Goal: Task Accomplishment & Management: Manage account settings

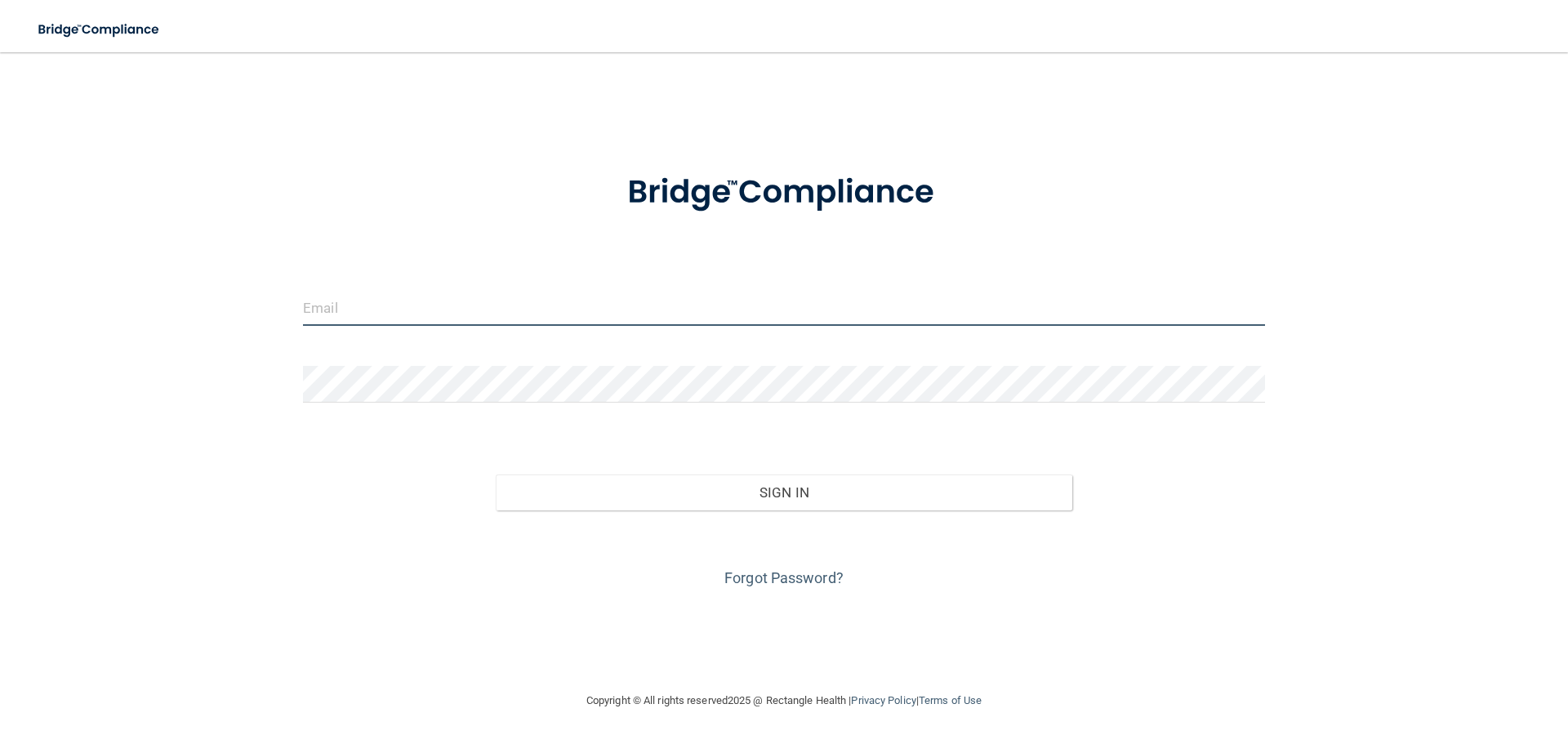
click at [422, 315] on input "email" at bounding box center [784, 308] width 962 height 37
type input "[EMAIL_ADDRESS][PERSON_NAME][DOMAIN_NAME]"
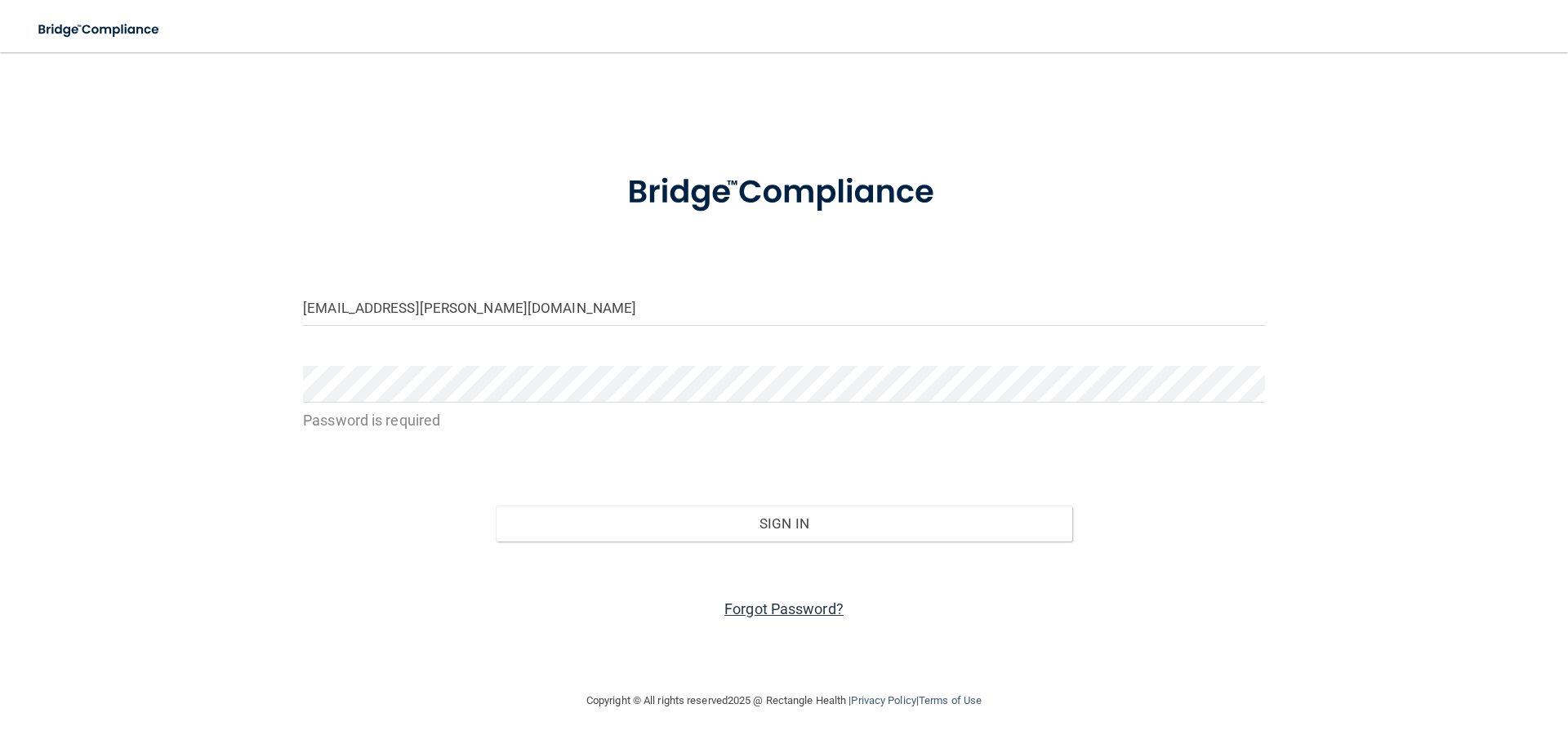
click at [797, 609] on link "Forgot Password?" at bounding box center [784, 609] width 119 height 17
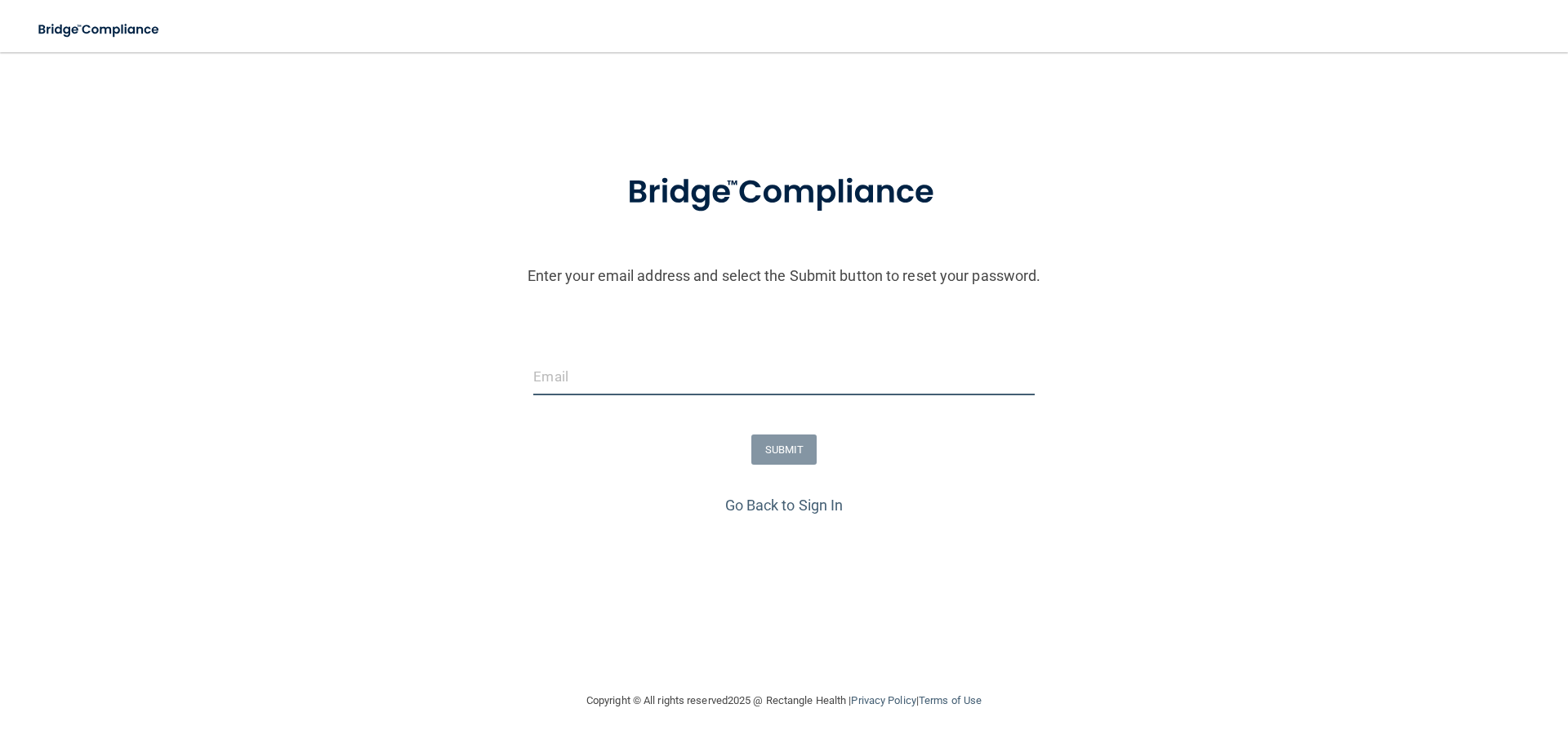
click at [706, 367] on input "email" at bounding box center [783, 376] width 500 height 37
type input "[EMAIL_ADDRESS][PERSON_NAME][DOMAIN_NAME]"
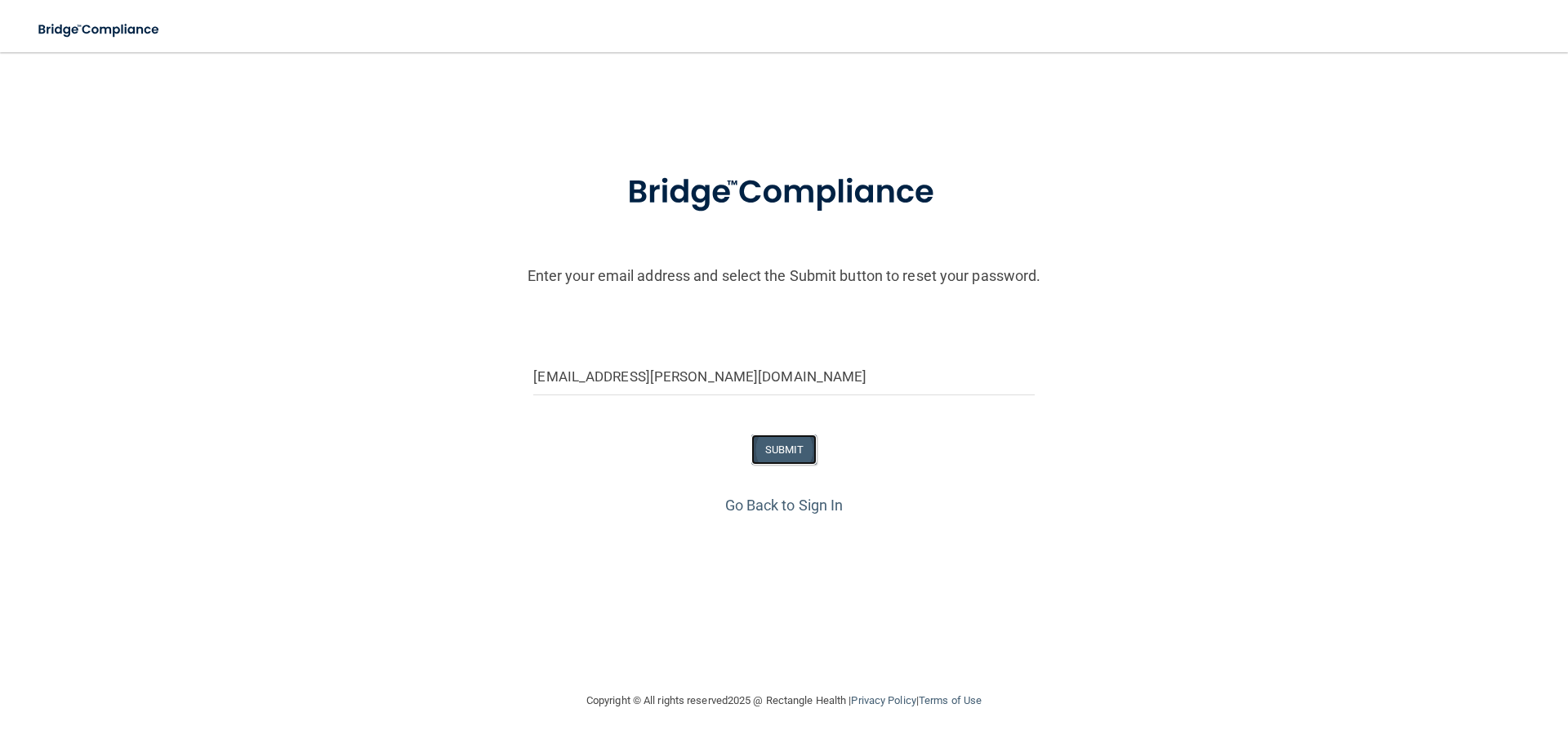
click at [767, 445] on button "SUBMIT" at bounding box center [784, 449] width 66 height 30
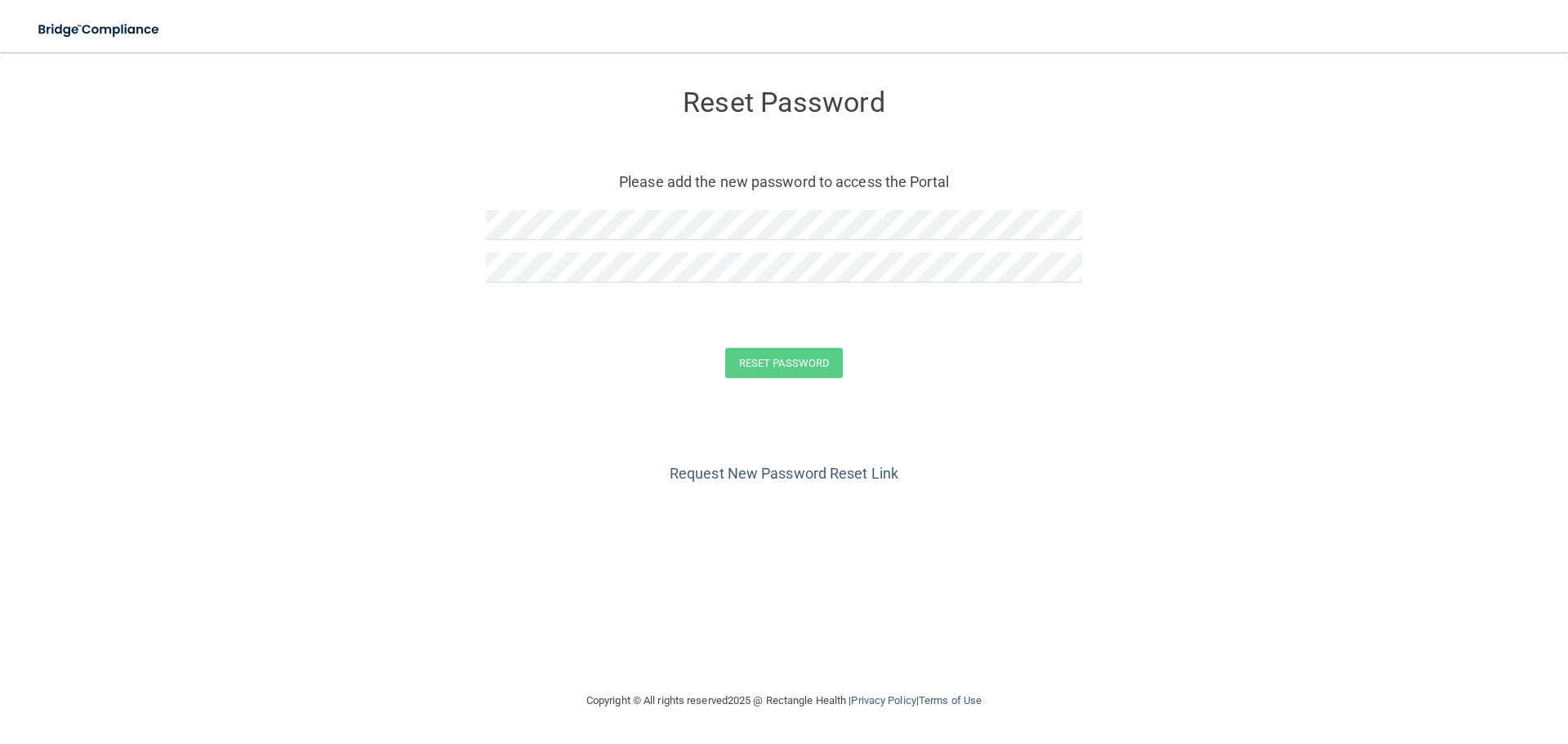
click at [578, 283] on div at bounding box center [784, 274] width 596 height 43
click at [725, 347] on button "Reset Password" at bounding box center [784, 362] width 118 height 30
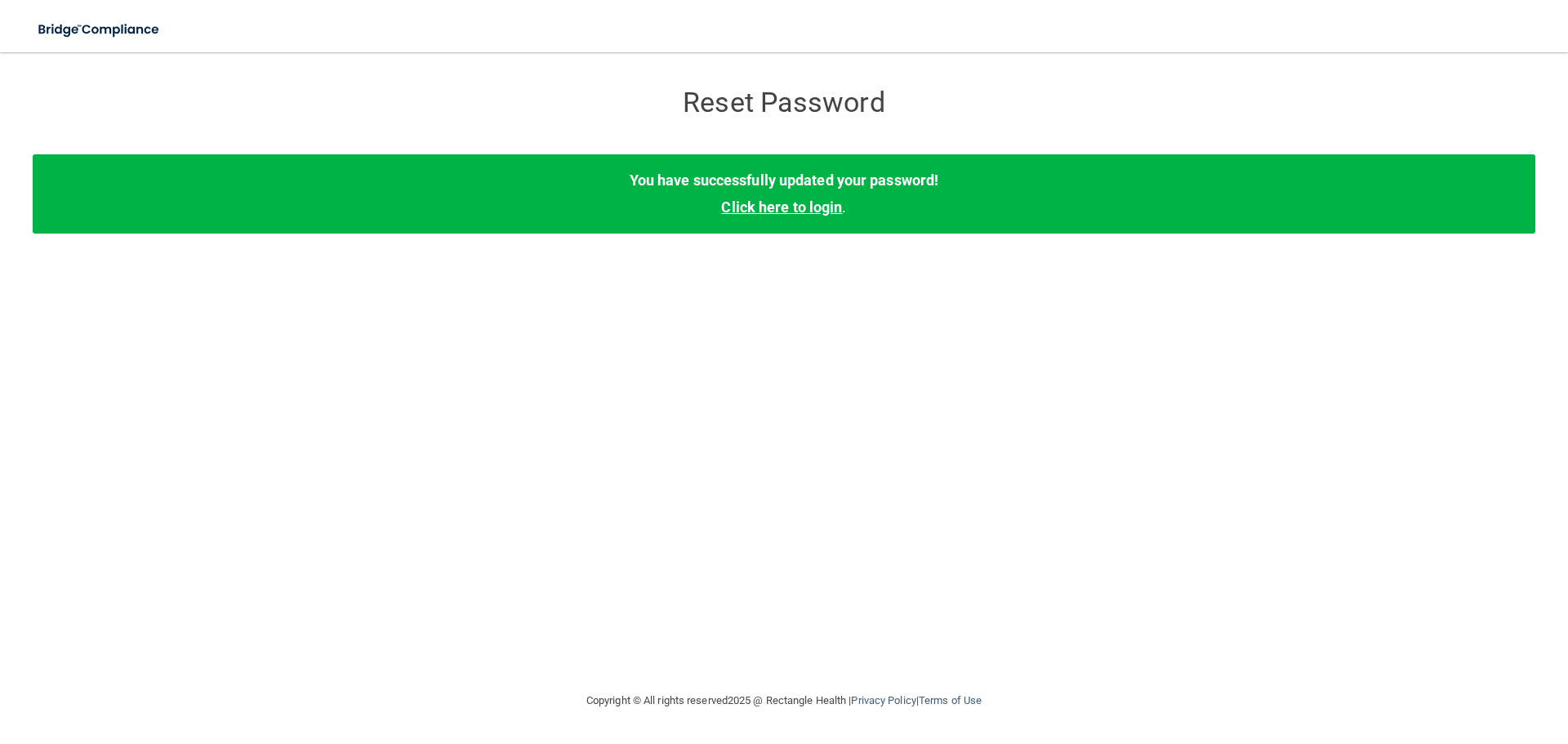
click at [757, 201] on link "Click here to login" at bounding box center [781, 207] width 121 height 17
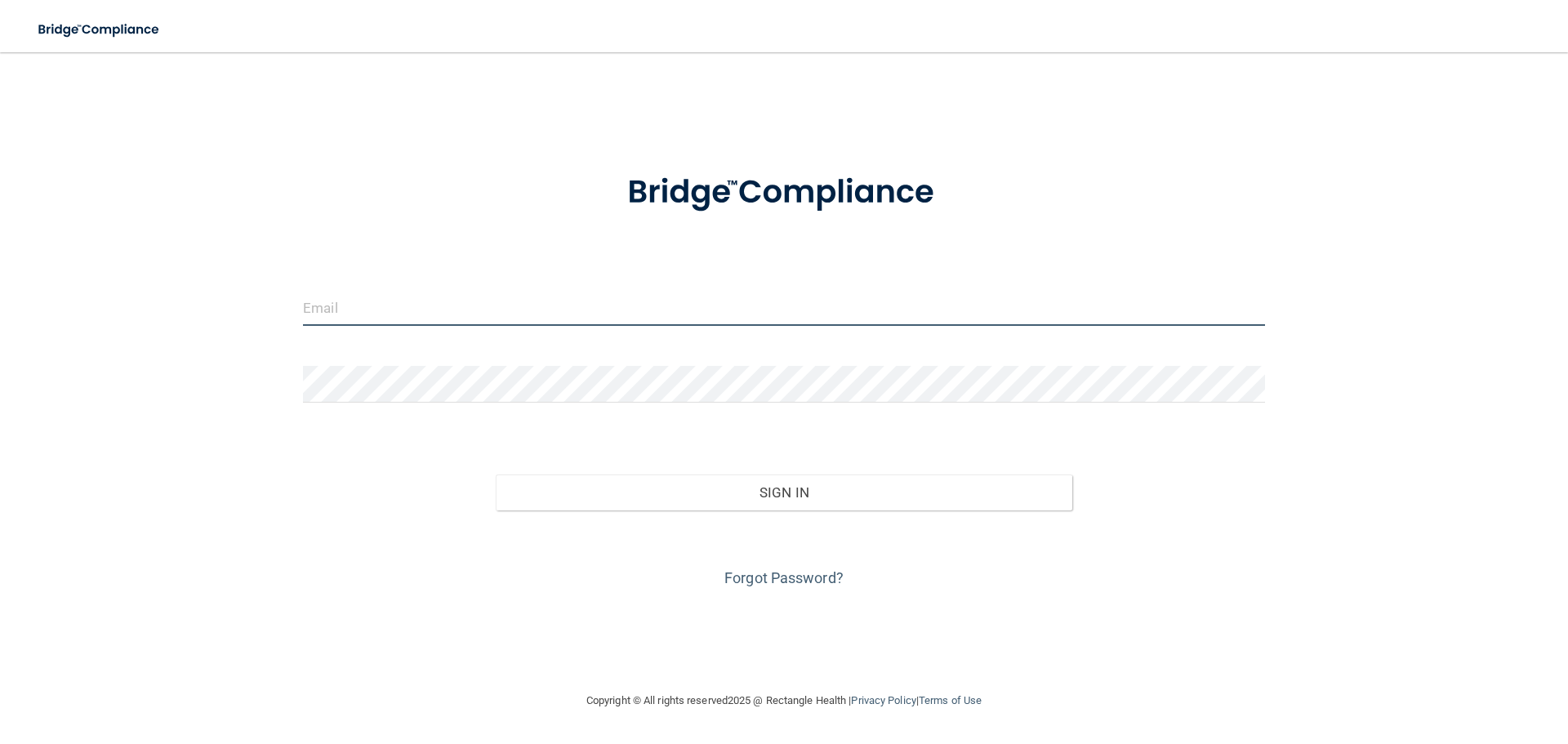
click at [561, 324] on input "email" at bounding box center [784, 308] width 962 height 37
type input "[EMAIL_ADDRESS][PERSON_NAME][DOMAIN_NAME]"
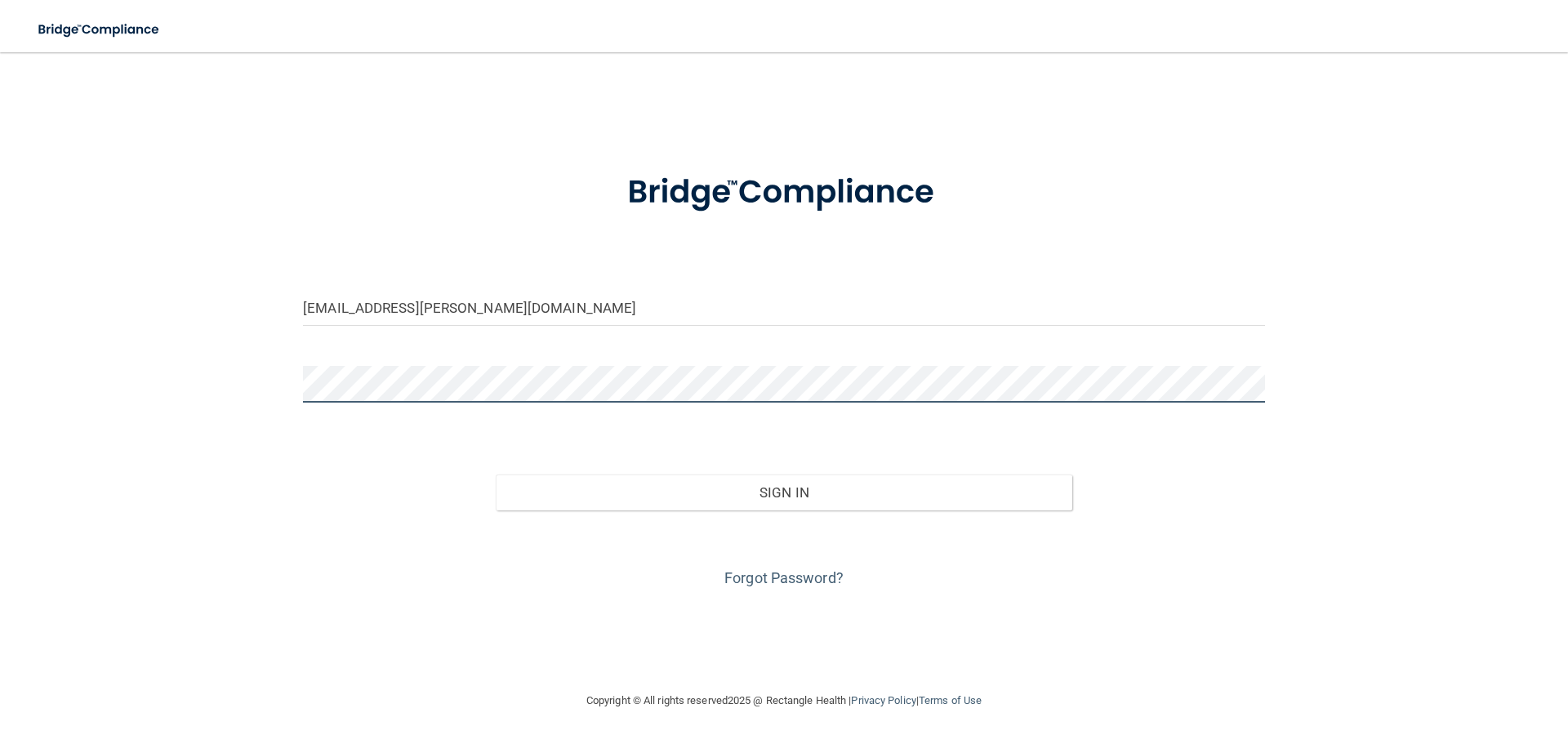
click at [496, 474] on button "Sign In" at bounding box center [784, 491] width 578 height 36
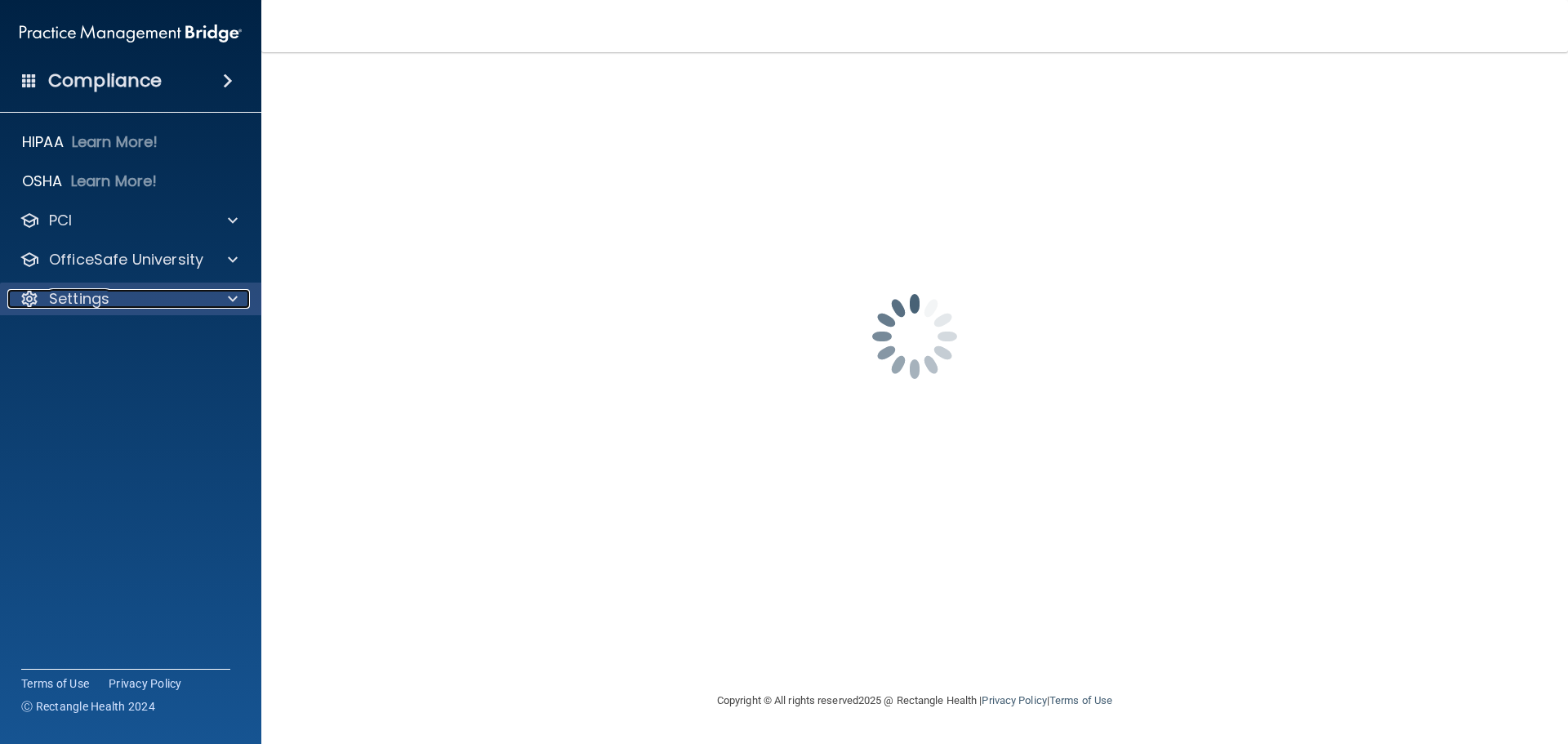
click at [60, 306] on p "Settings" at bounding box center [79, 299] width 60 height 19
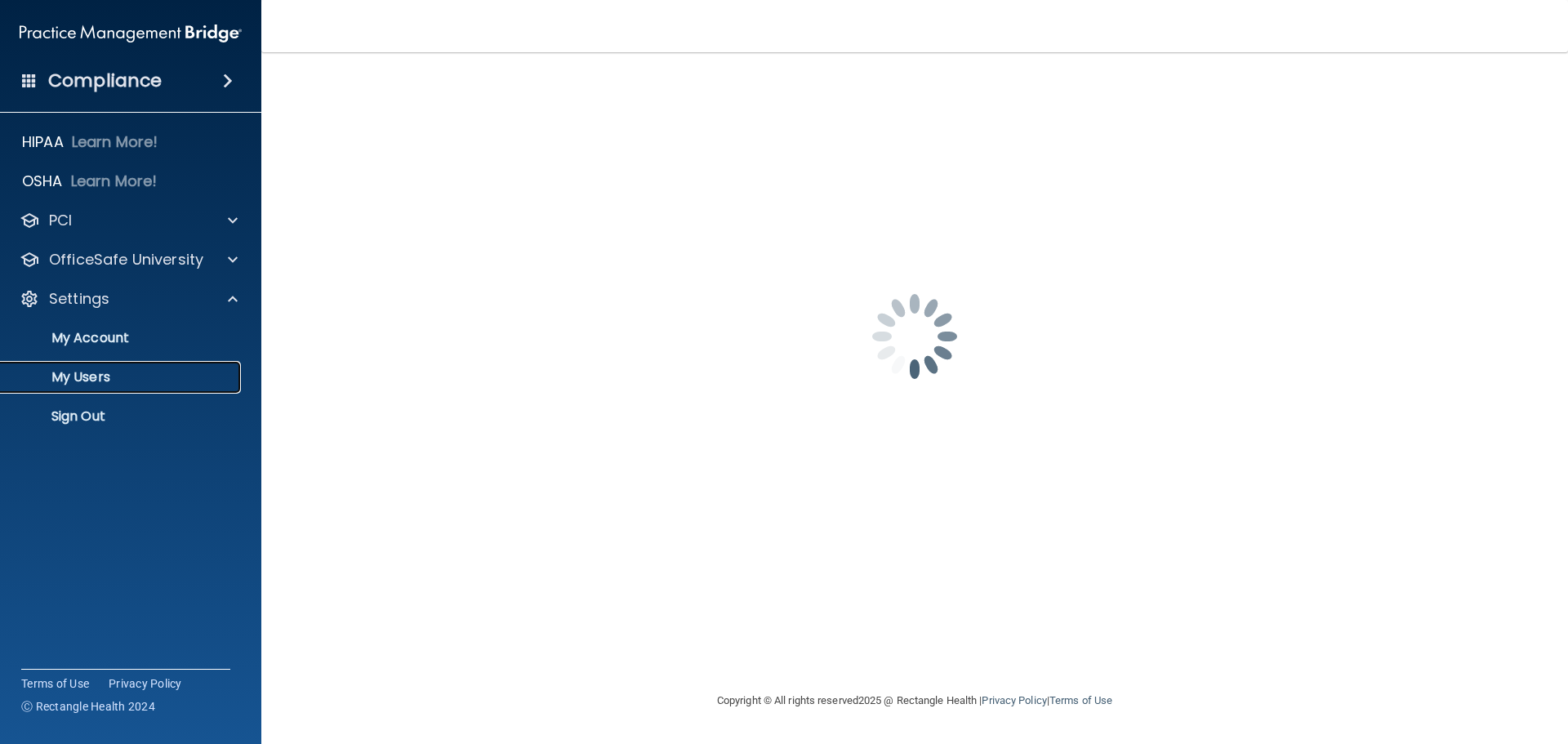
click at [92, 377] on p "My Users" at bounding box center [122, 376] width 223 height 16
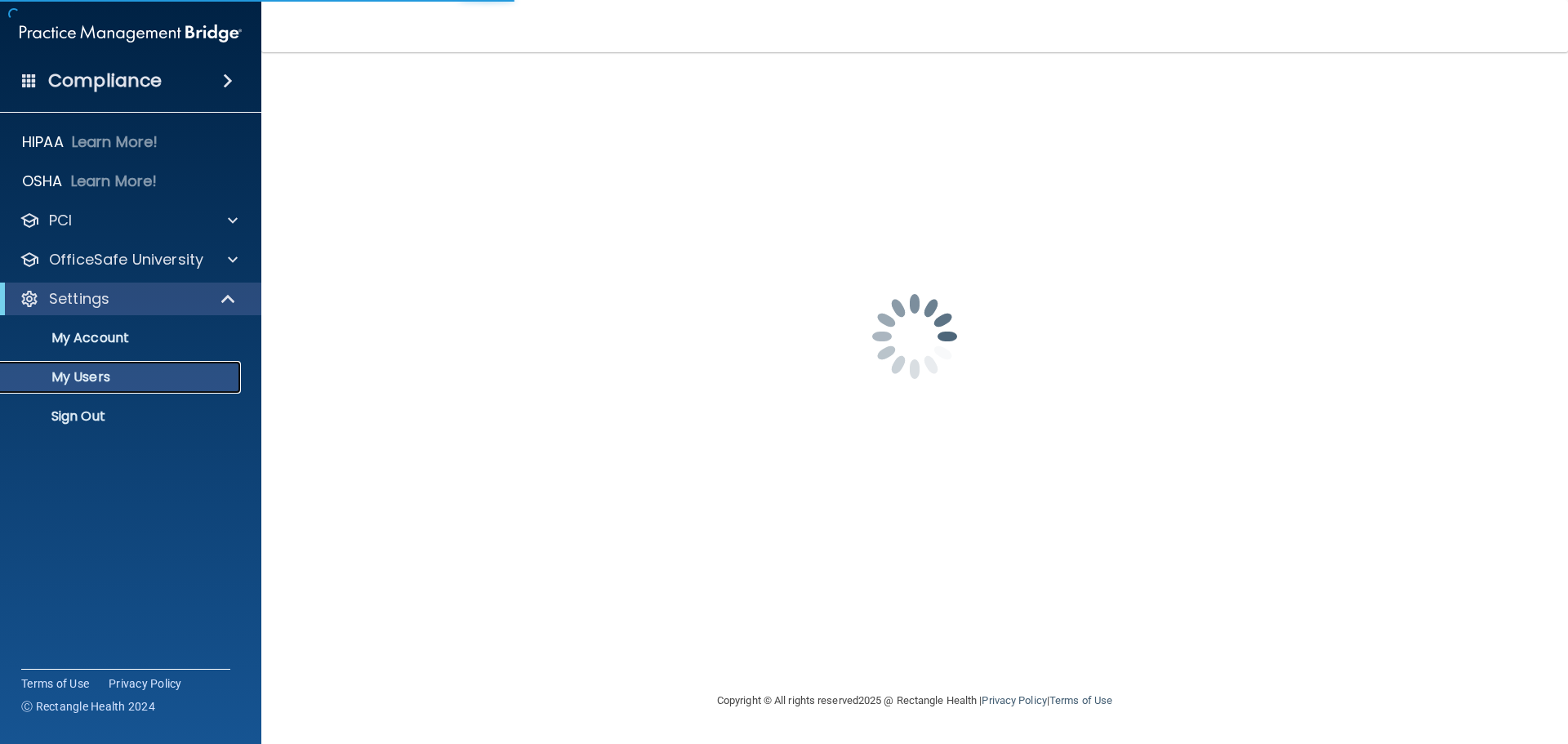
select select "20"
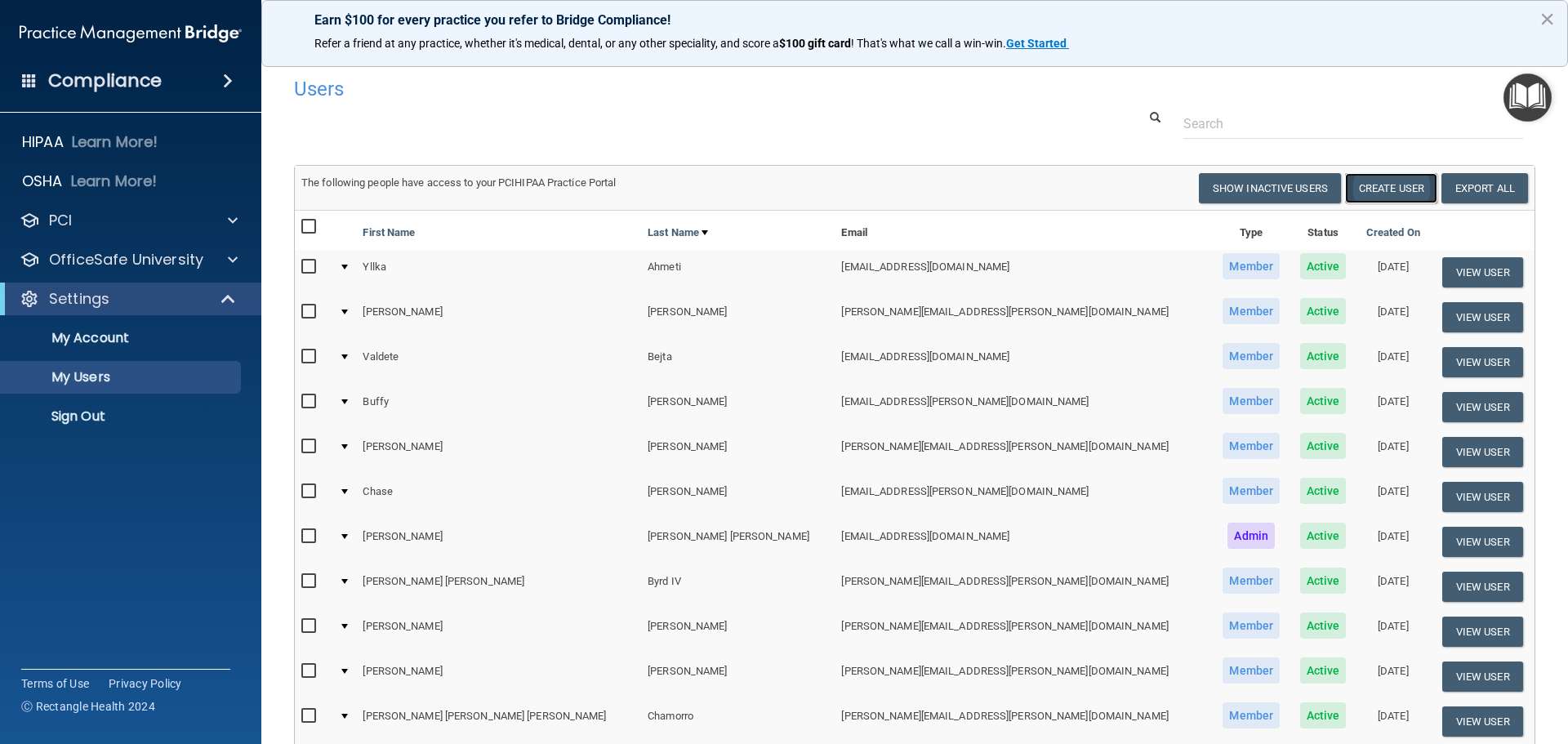
click at [1409, 179] on button "Create User" at bounding box center [1391, 188] width 92 height 30
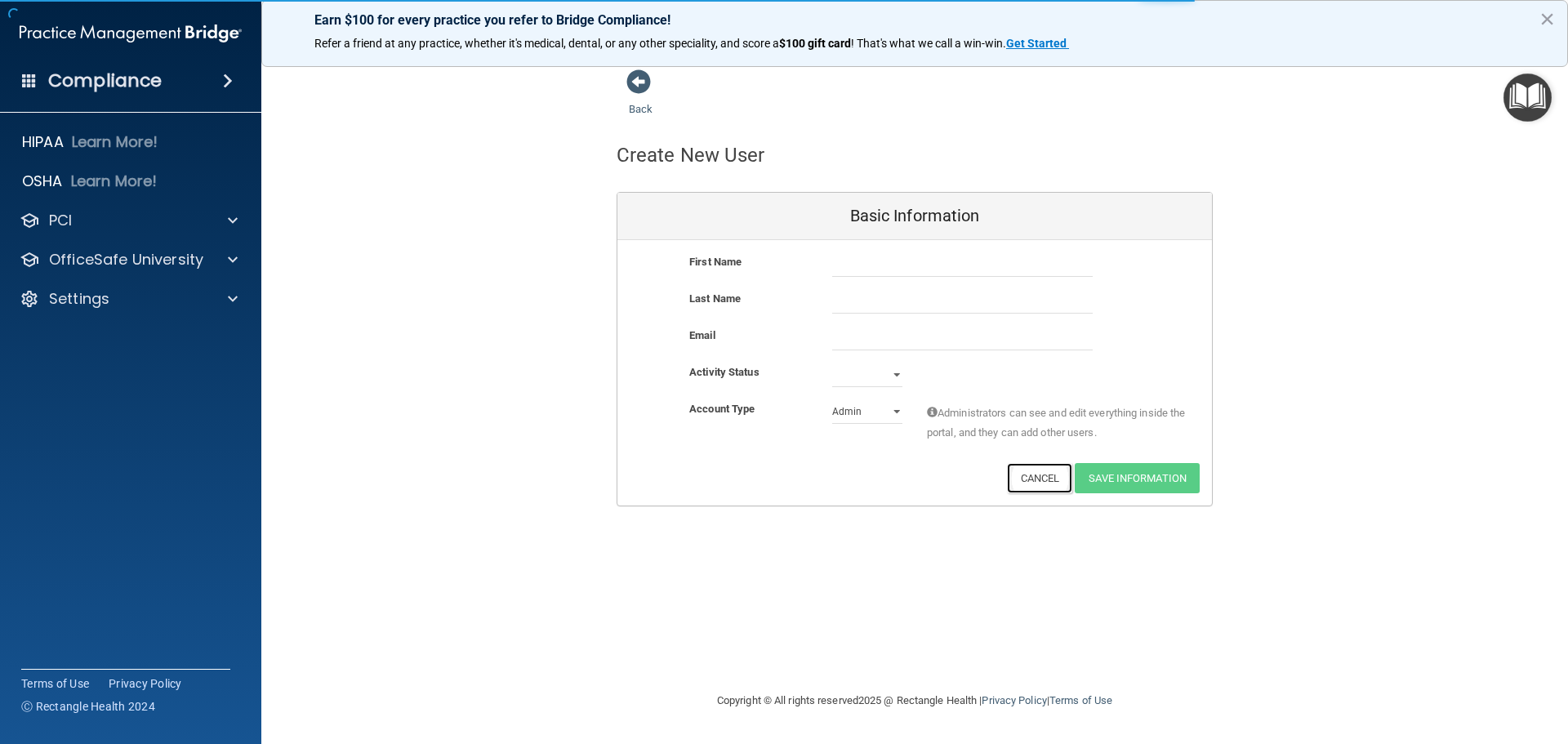
click at [1020, 484] on button "Cancel" at bounding box center [1040, 477] width 66 height 30
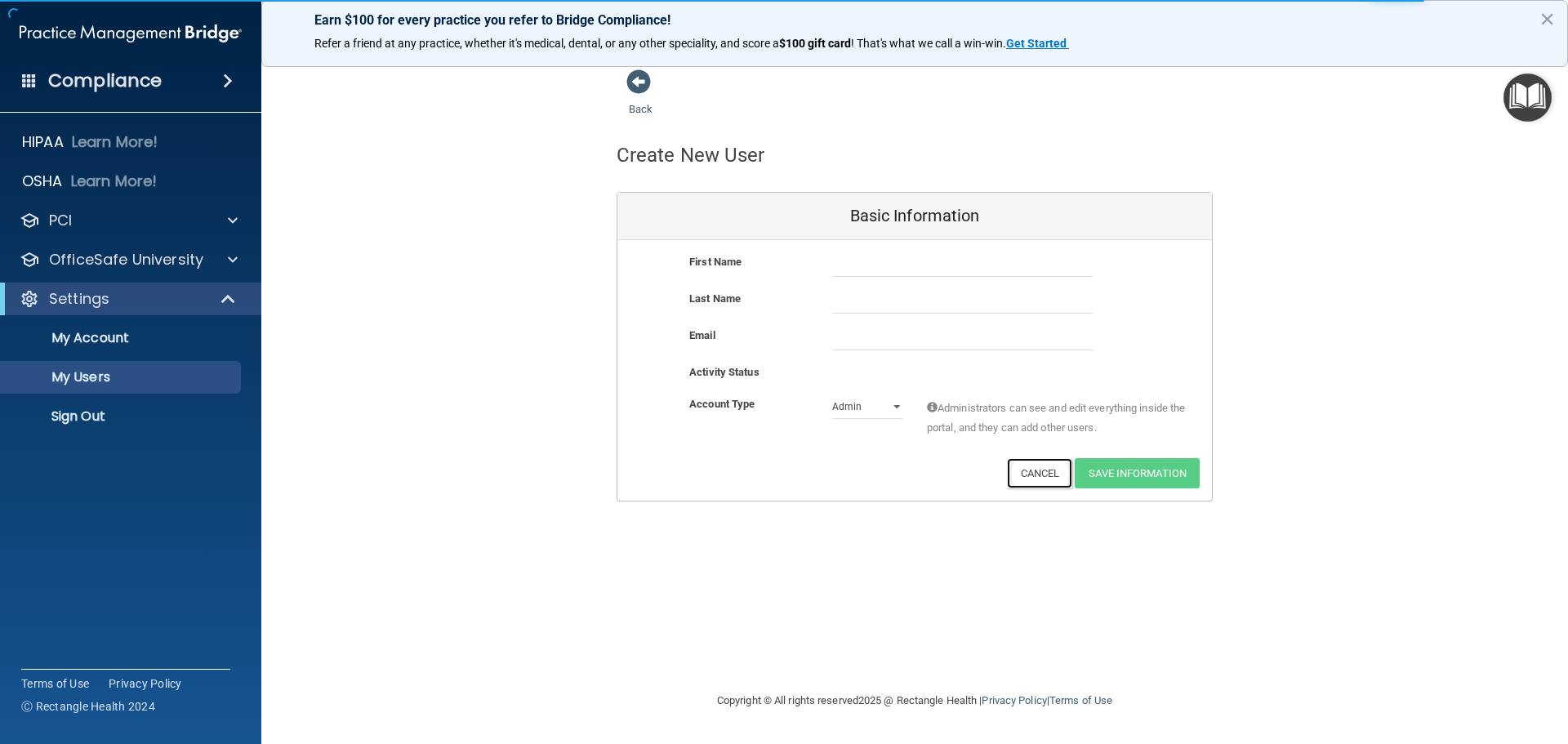
click at [1054, 474] on button "Cancel" at bounding box center [1040, 472] width 66 height 30
select select "20"
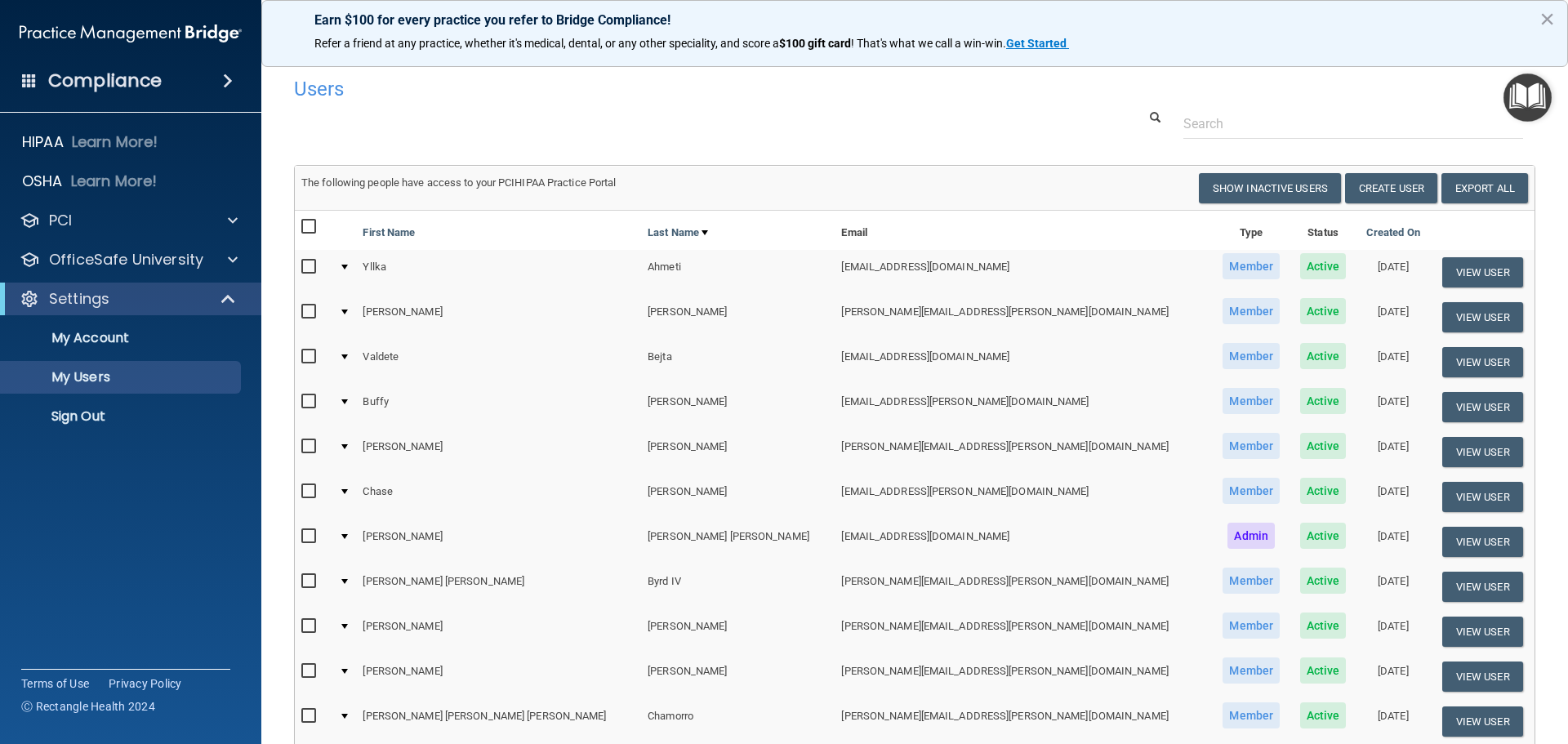
drag, startPoint x: 716, startPoint y: 538, endPoint x: 930, endPoint y: 538, distance: 214.0
click at [930, 538] on td "[EMAIL_ADDRESS][DOMAIN_NAME]" at bounding box center [1023, 542] width 377 height 45
click at [813, 117] on div at bounding box center [915, 123] width 1266 height 30
click at [1322, 176] on button "Show Inactive Users" at bounding box center [1270, 188] width 142 height 30
click at [1366, 187] on button "Create User" at bounding box center [1391, 188] width 92 height 30
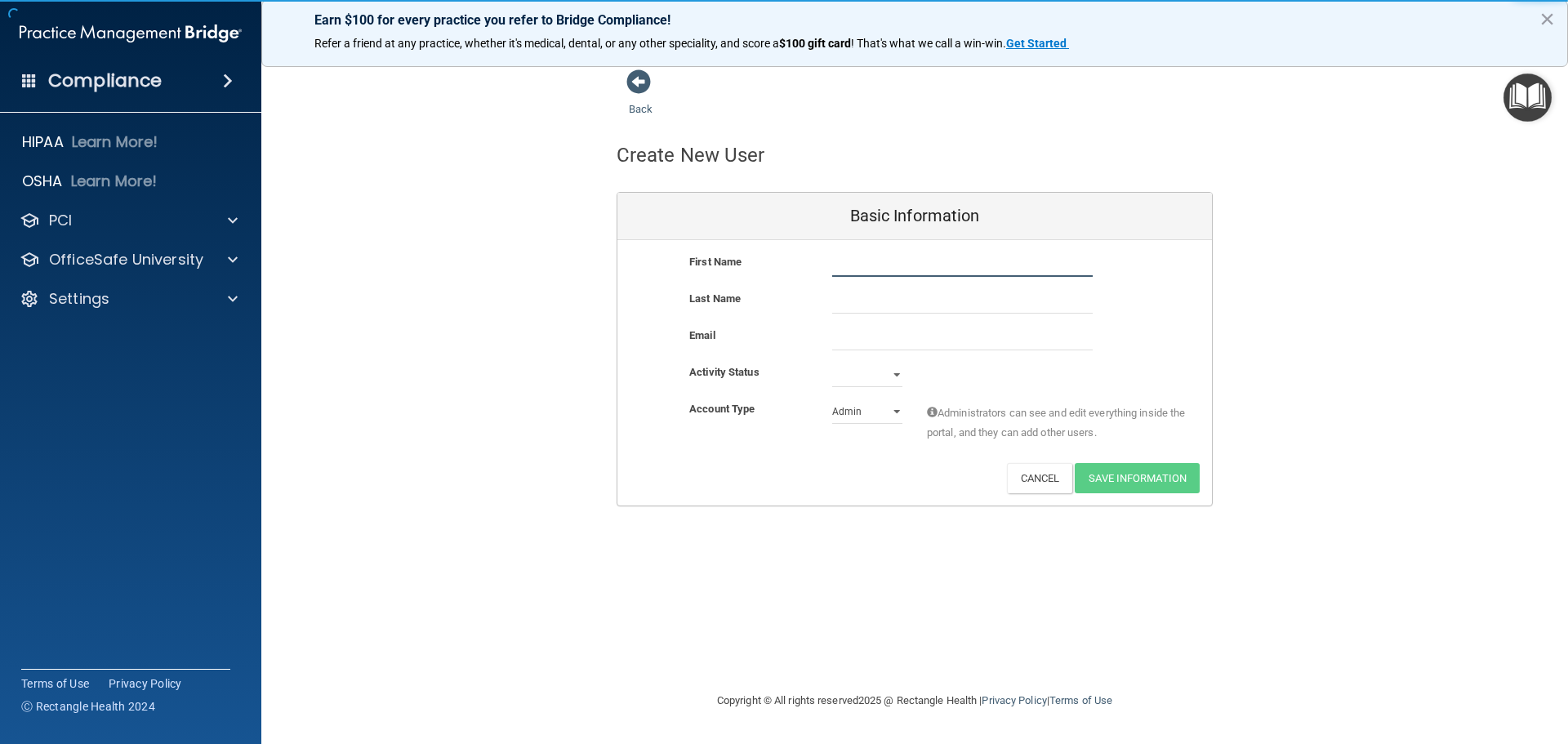
click at [891, 264] on input "text" at bounding box center [962, 264] width 260 height 24
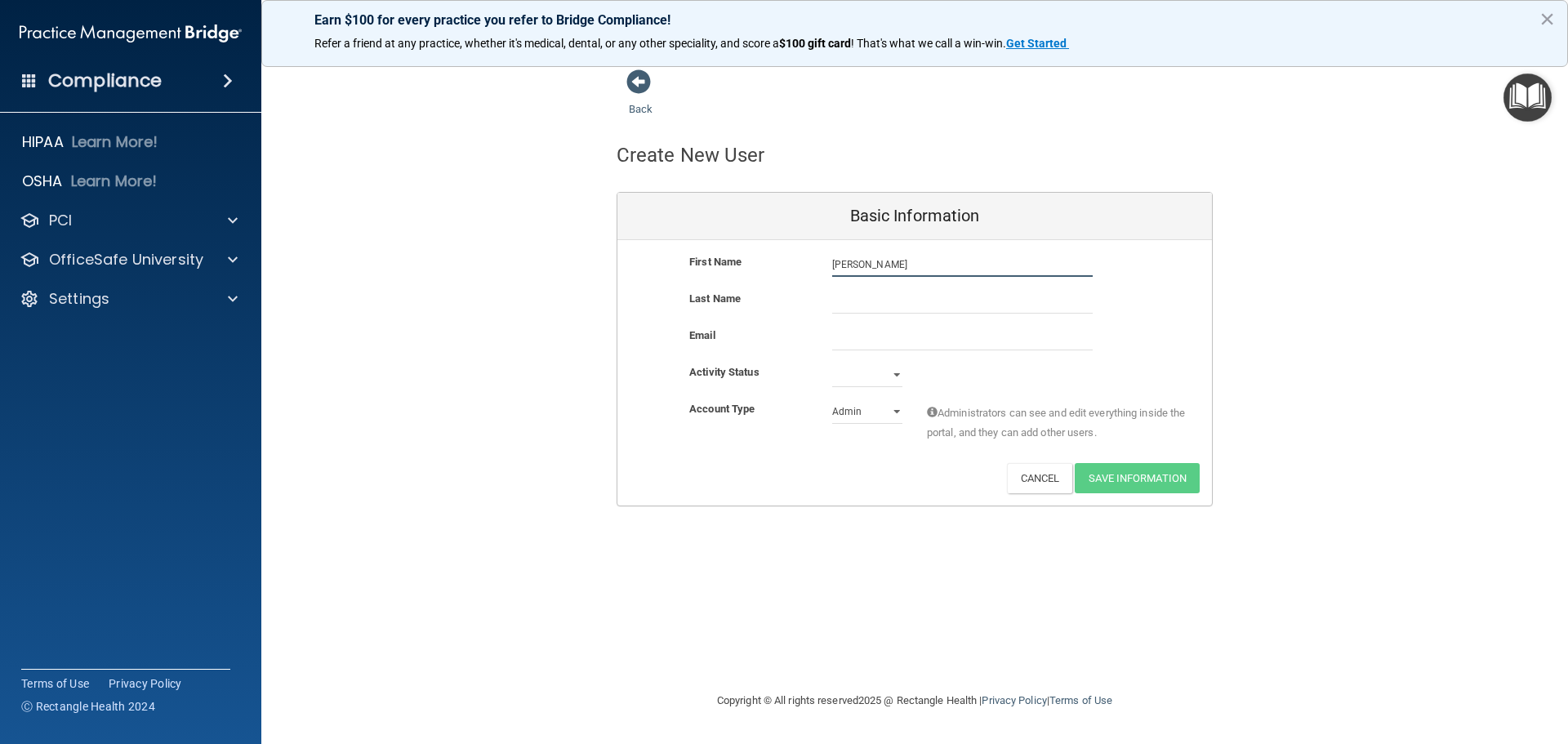
type input "[PERSON_NAME]"
click at [905, 298] on input "text" at bounding box center [962, 301] width 260 height 24
click at [850, 303] on input "Casrillo" at bounding box center [962, 301] width 260 height 24
type input "[PERSON_NAME]"
click at [869, 345] on input "email" at bounding box center [962, 338] width 260 height 24
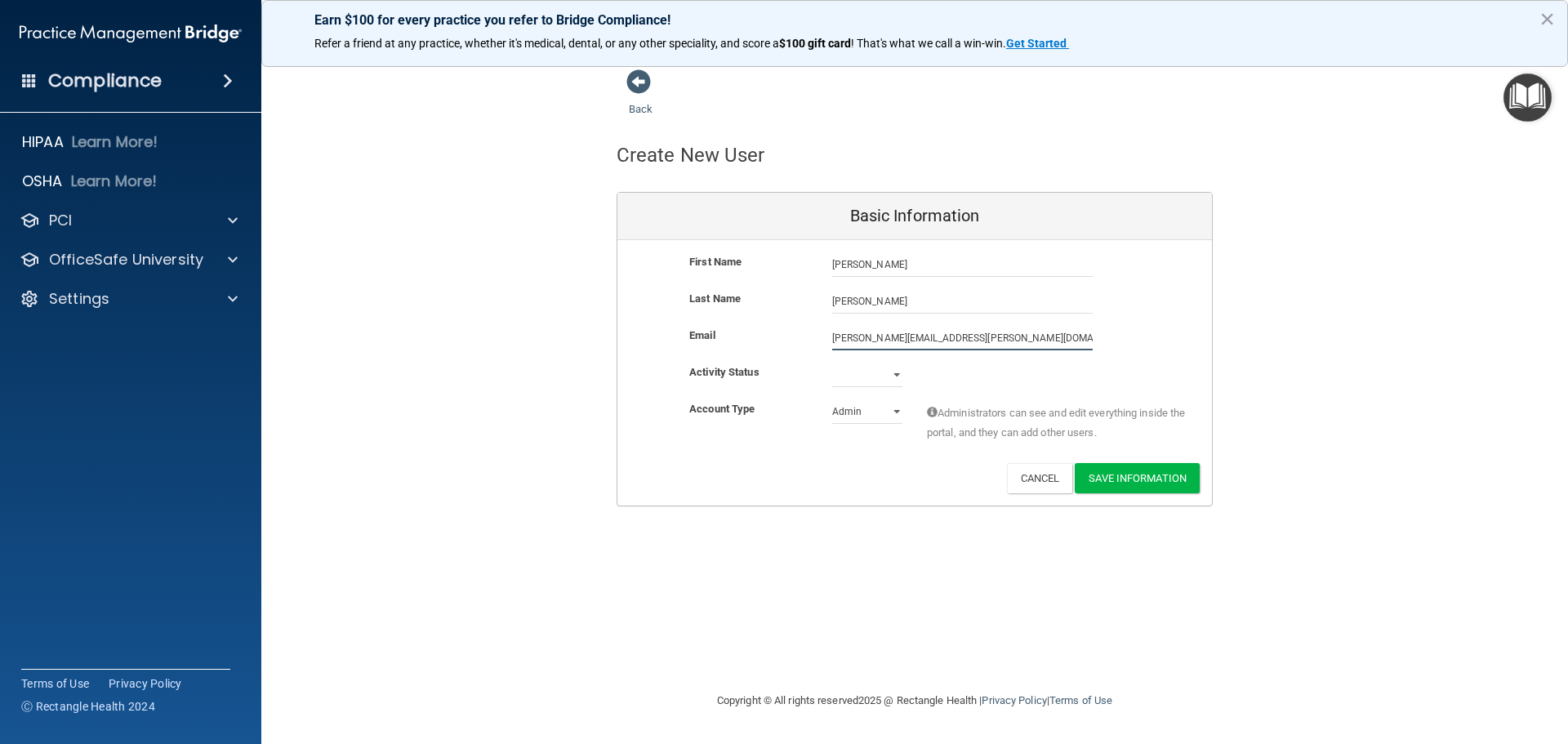
type input "[PERSON_NAME][EMAIL_ADDRESS][PERSON_NAME][DOMAIN_NAME]"
click at [876, 374] on select "Active Inactive" at bounding box center [867, 374] width 71 height 24
select select "active"
click at [832, 363] on select "Active Inactive" at bounding box center [867, 374] width 71 height 24
click at [847, 415] on select "Admin Member" at bounding box center [867, 411] width 71 height 24
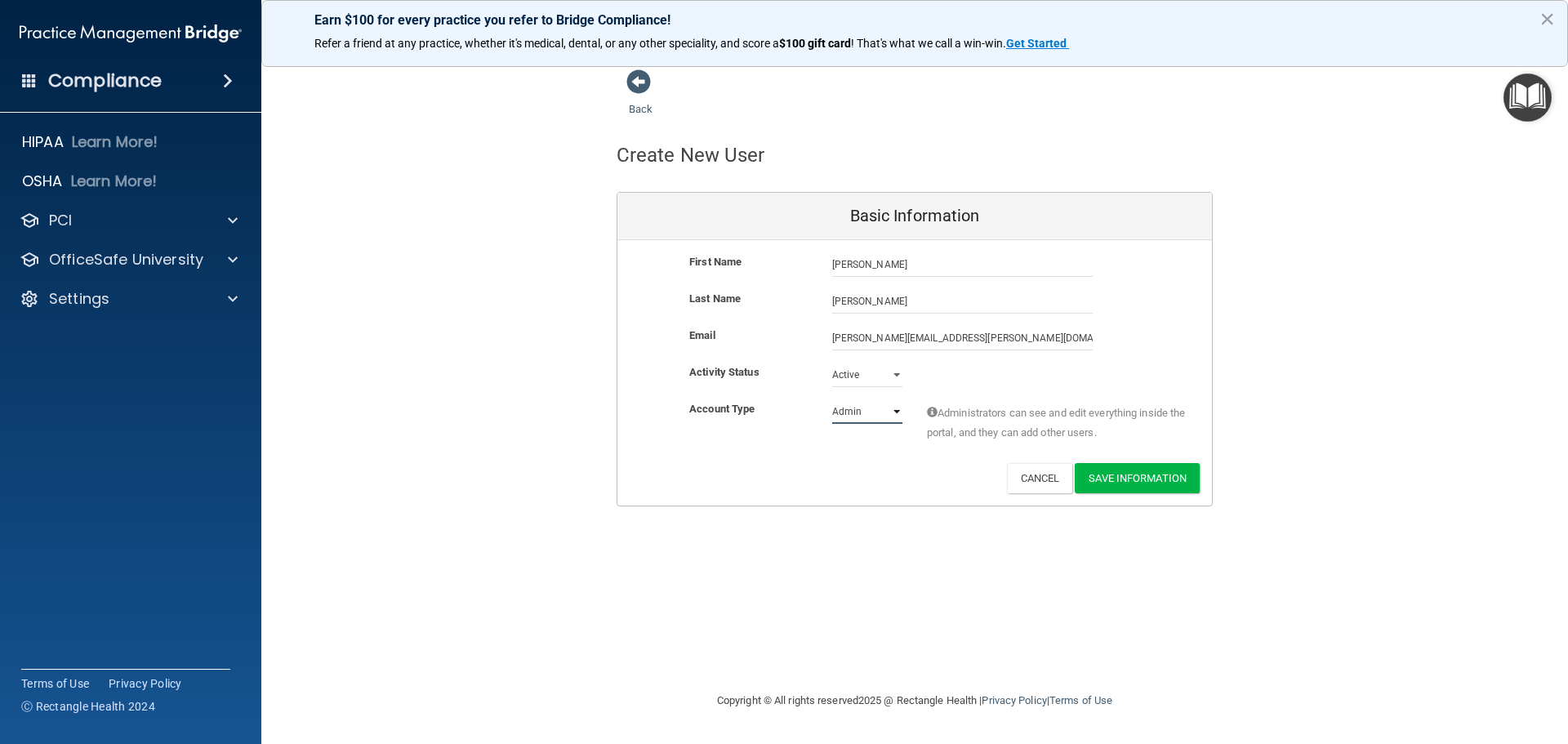
select select "practice_member"
click at [832, 400] on select "Admin Member" at bounding box center [867, 411] width 71 height 24
click at [1132, 483] on button "Save Information" at bounding box center [1137, 477] width 125 height 30
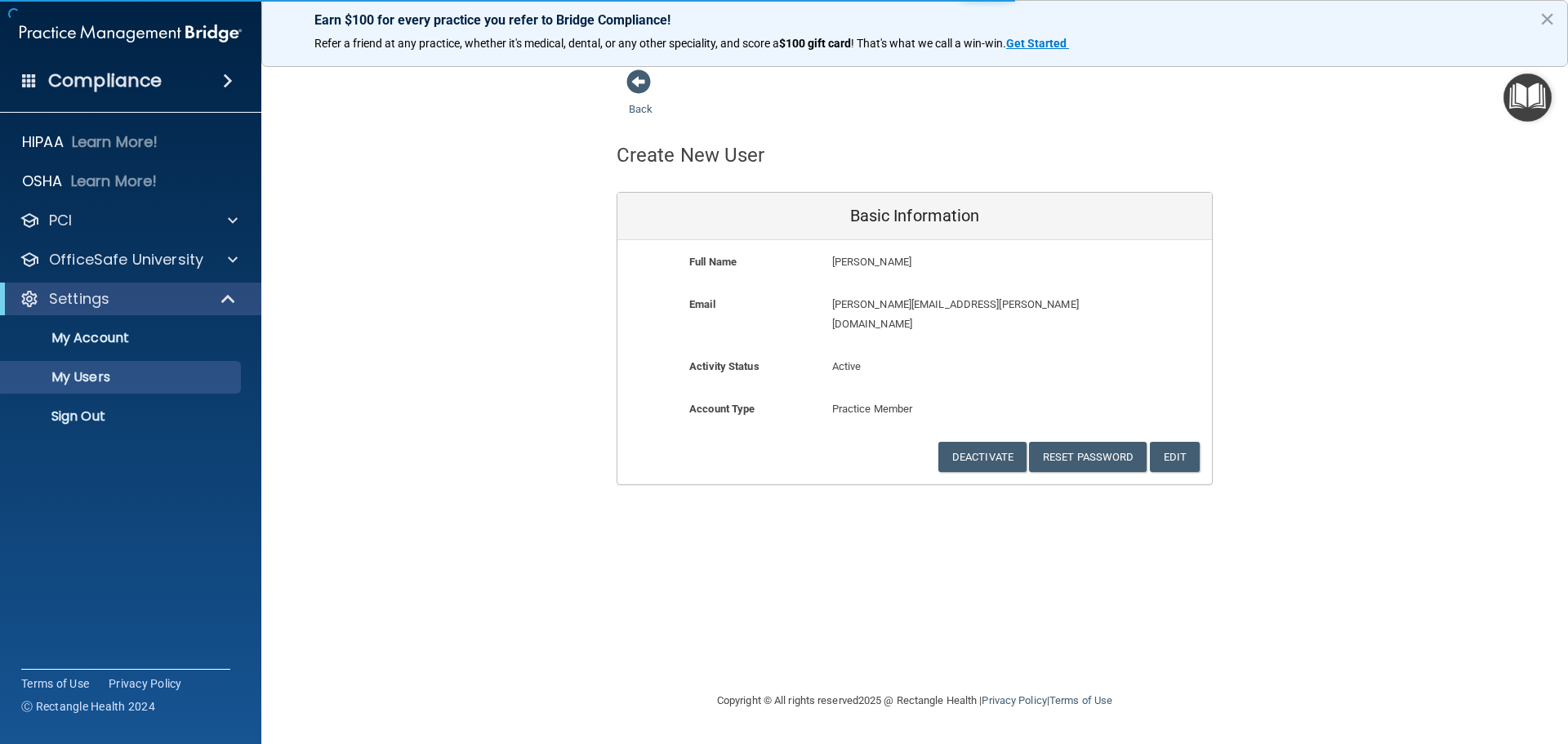
select select "20"
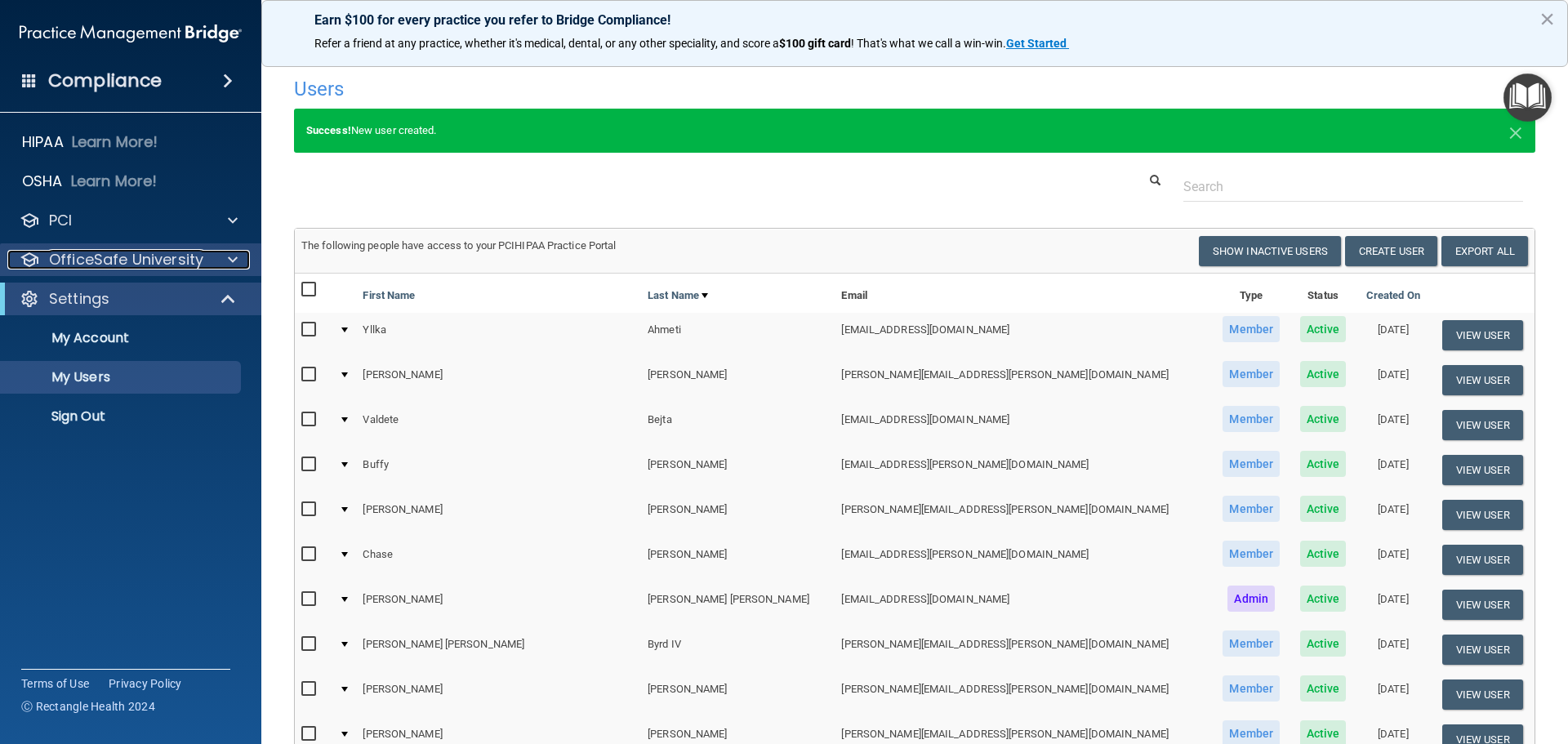
click at [72, 257] on p "OfficeSafe University" at bounding box center [126, 259] width 154 height 19
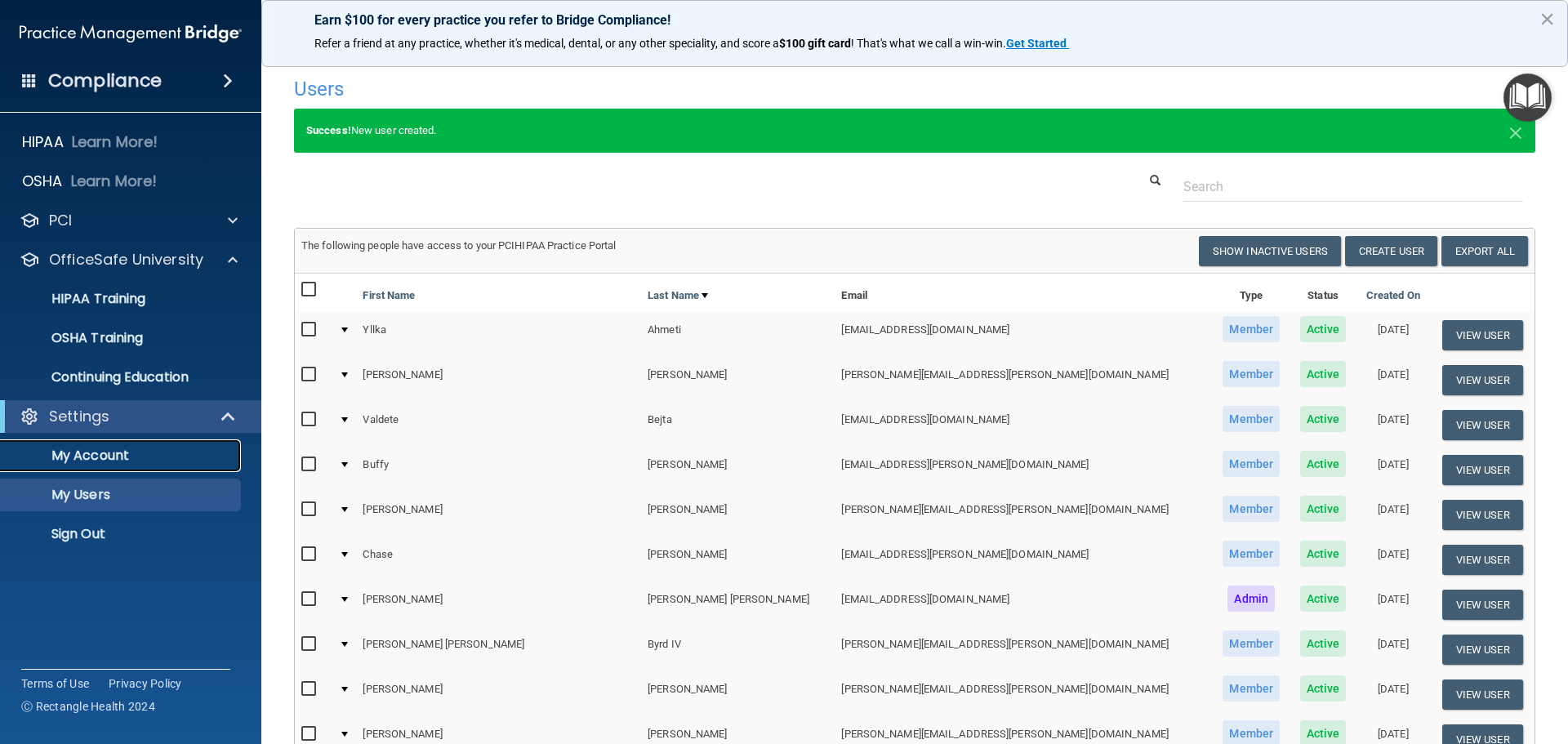
click at [88, 448] on p "My Account" at bounding box center [122, 455] width 223 height 16
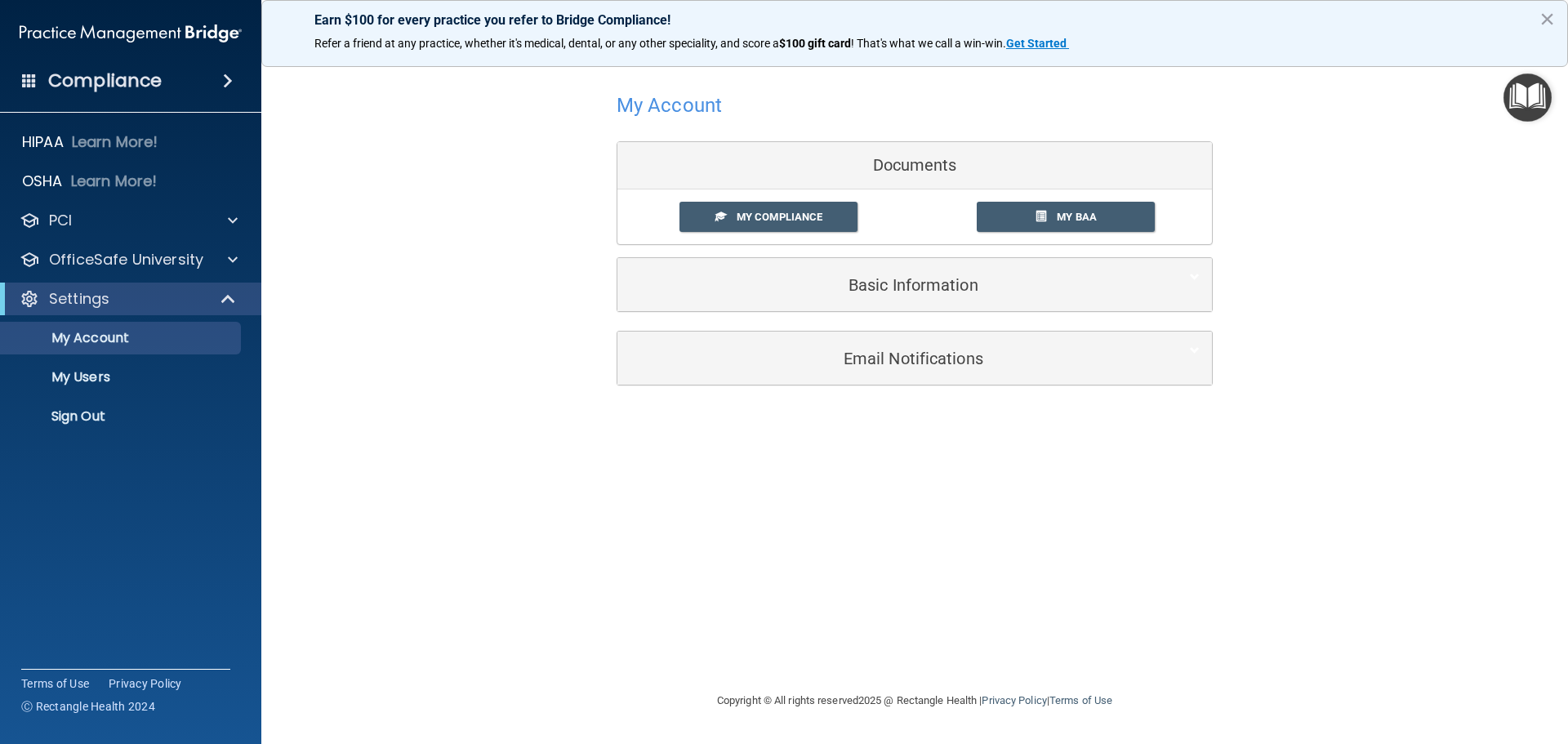
click at [781, 199] on div "My Compliance My Compliance My BAA" at bounding box center [915, 217] width 594 height 55
click at [784, 205] on link "My Compliance" at bounding box center [769, 216] width 179 height 30
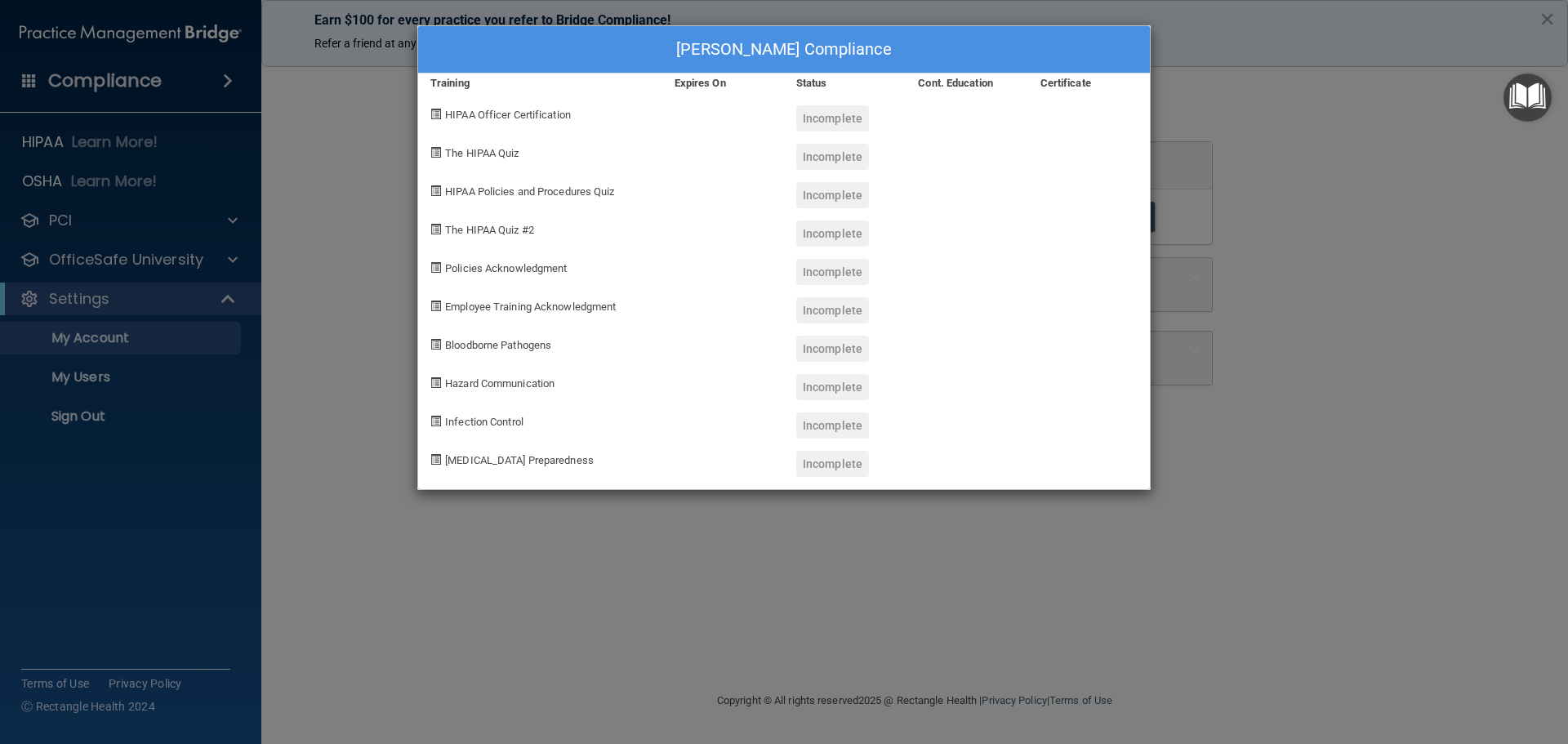
click at [1546, 15] on div "[PERSON_NAME] Compliance Training Expires On Status Cont. Education Certificate…" at bounding box center [784, 372] width 1568 height 744
